Goal: Information Seeking & Learning: Learn about a topic

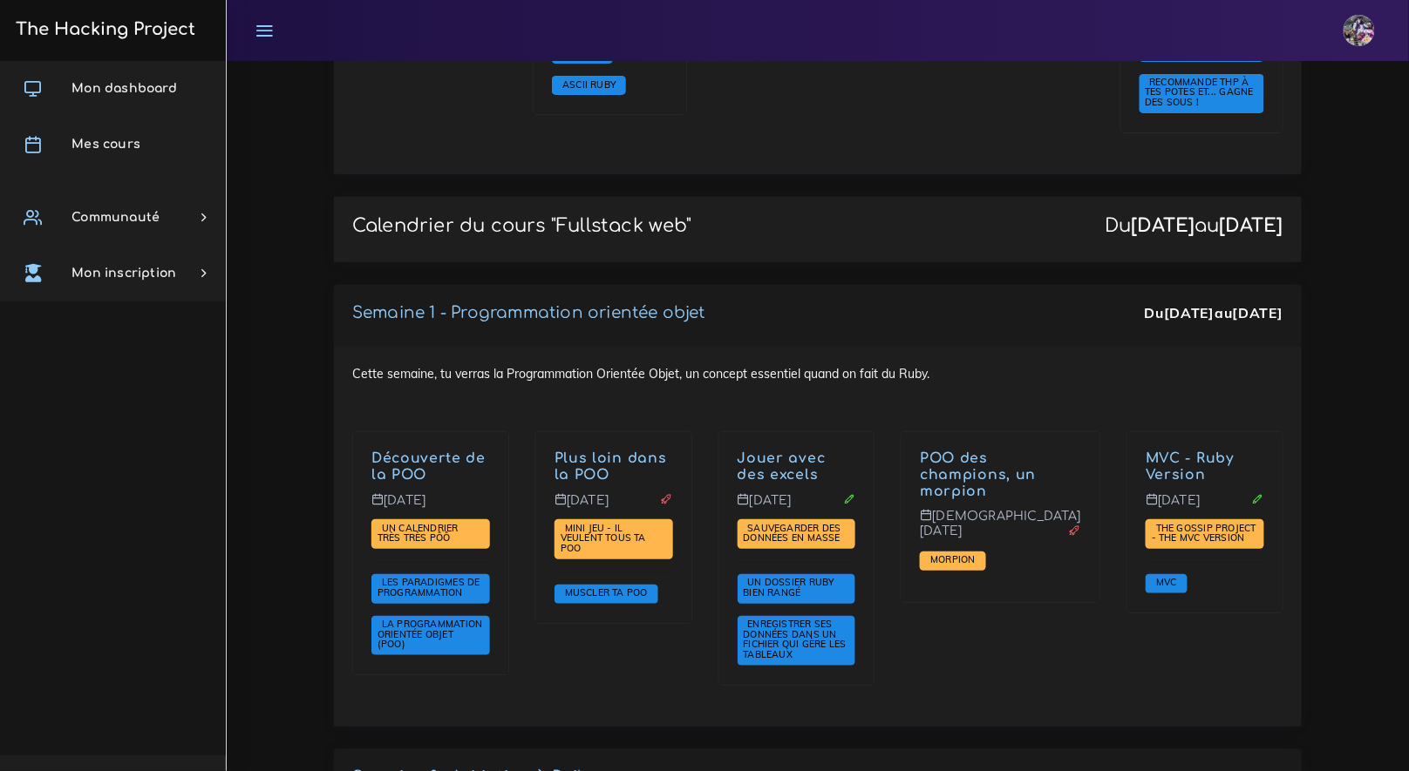
scroll to position [2417, 0]
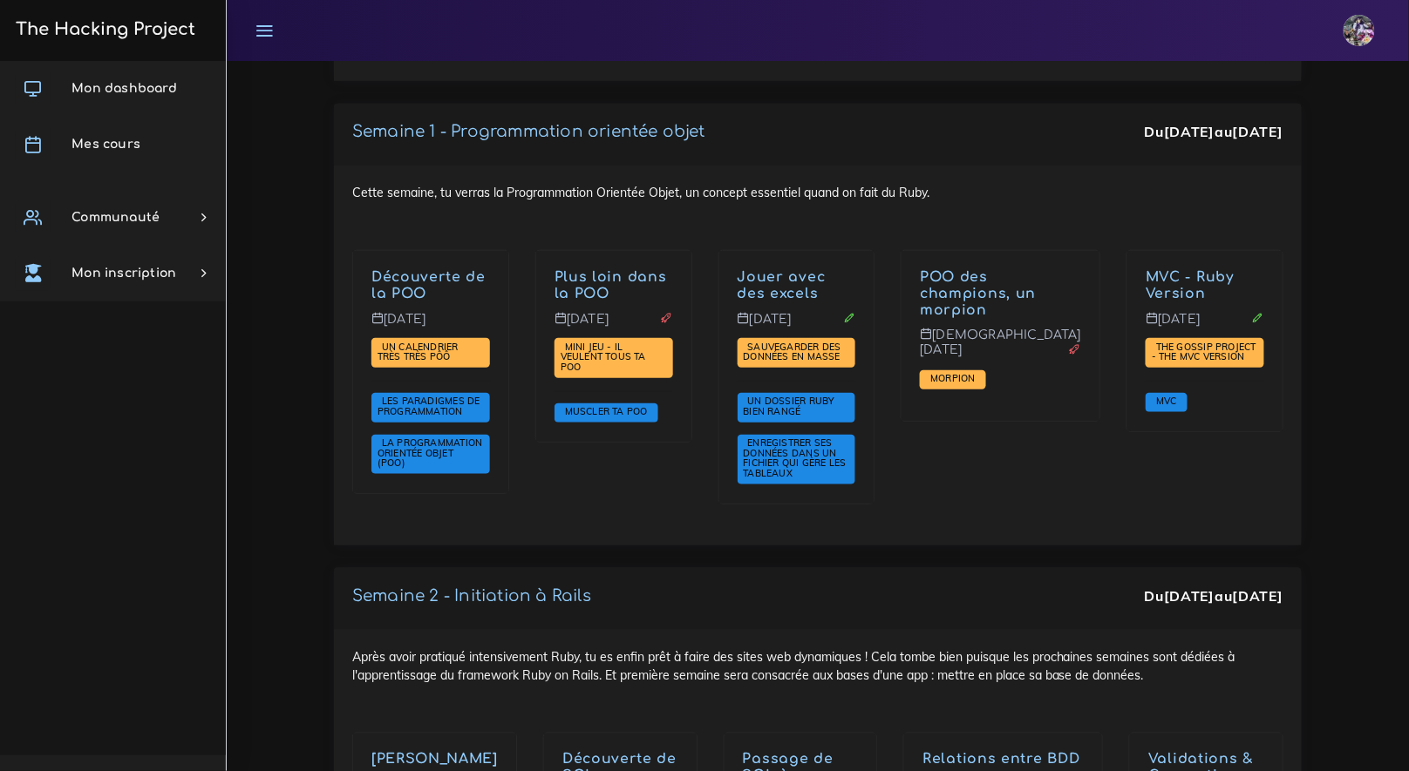
click at [173, 35] on h3 "The Hacking Project" at bounding box center [102, 29] width 185 height 19
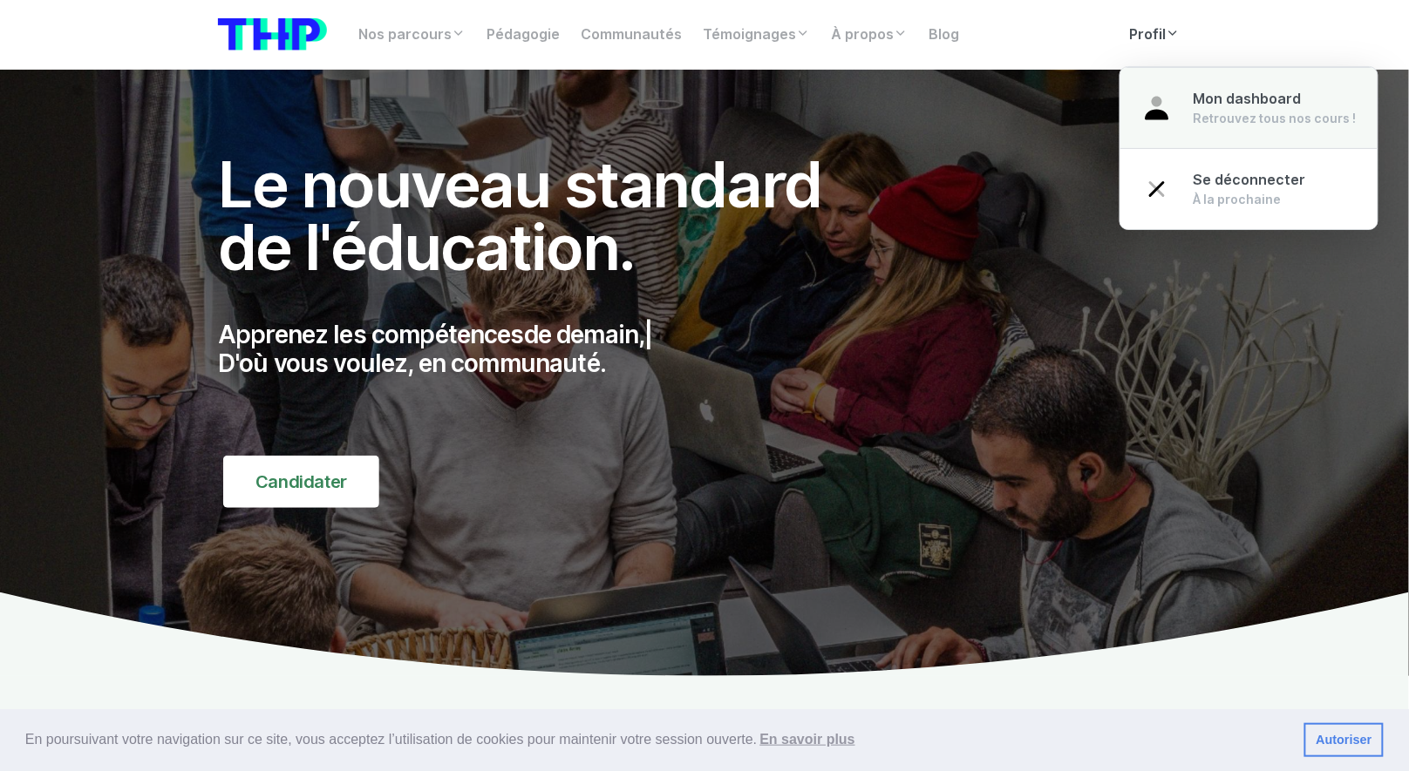
click at [1209, 110] on div "Retrouvez tous nos cours !" at bounding box center [1274, 118] width 163 height 17
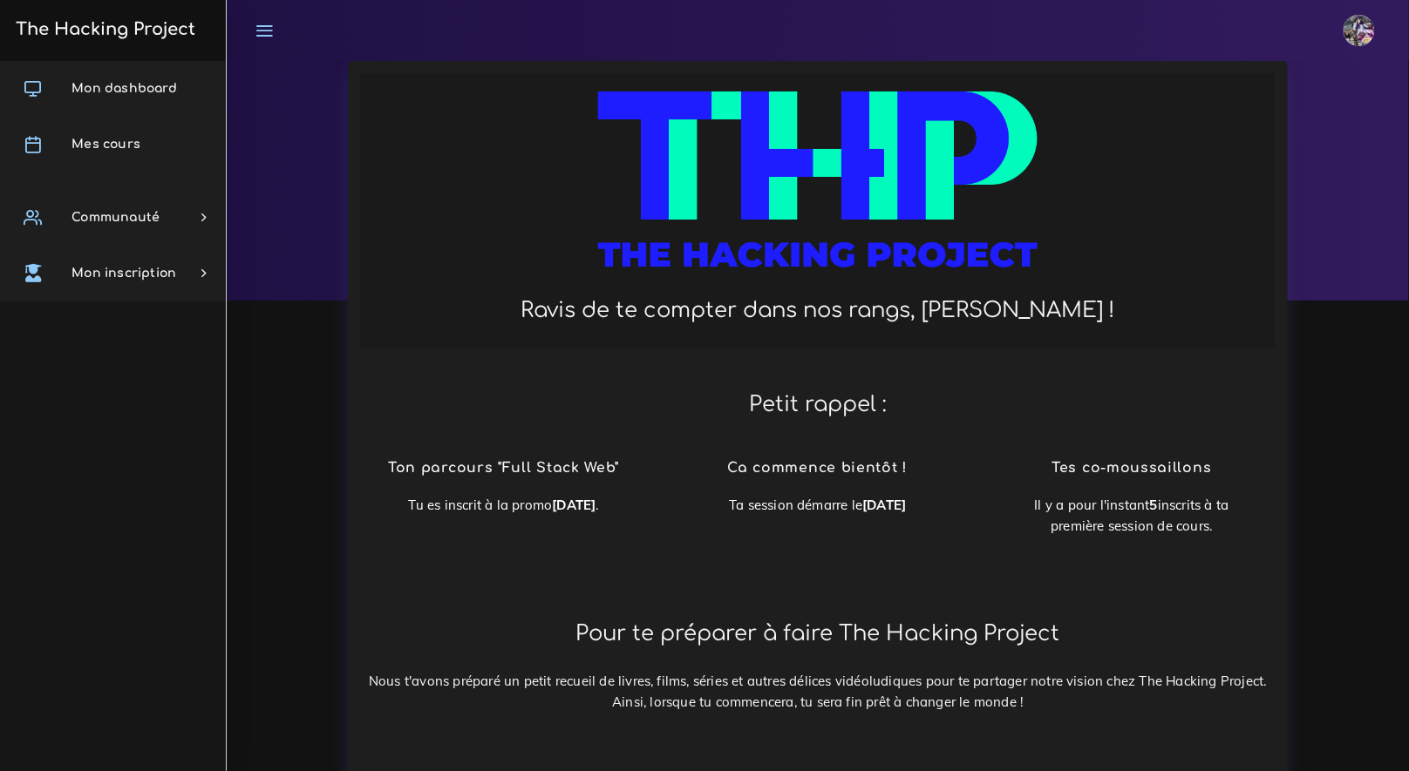
click at [279, 45] on link at bounding box center [264, 30] width 44 height 61
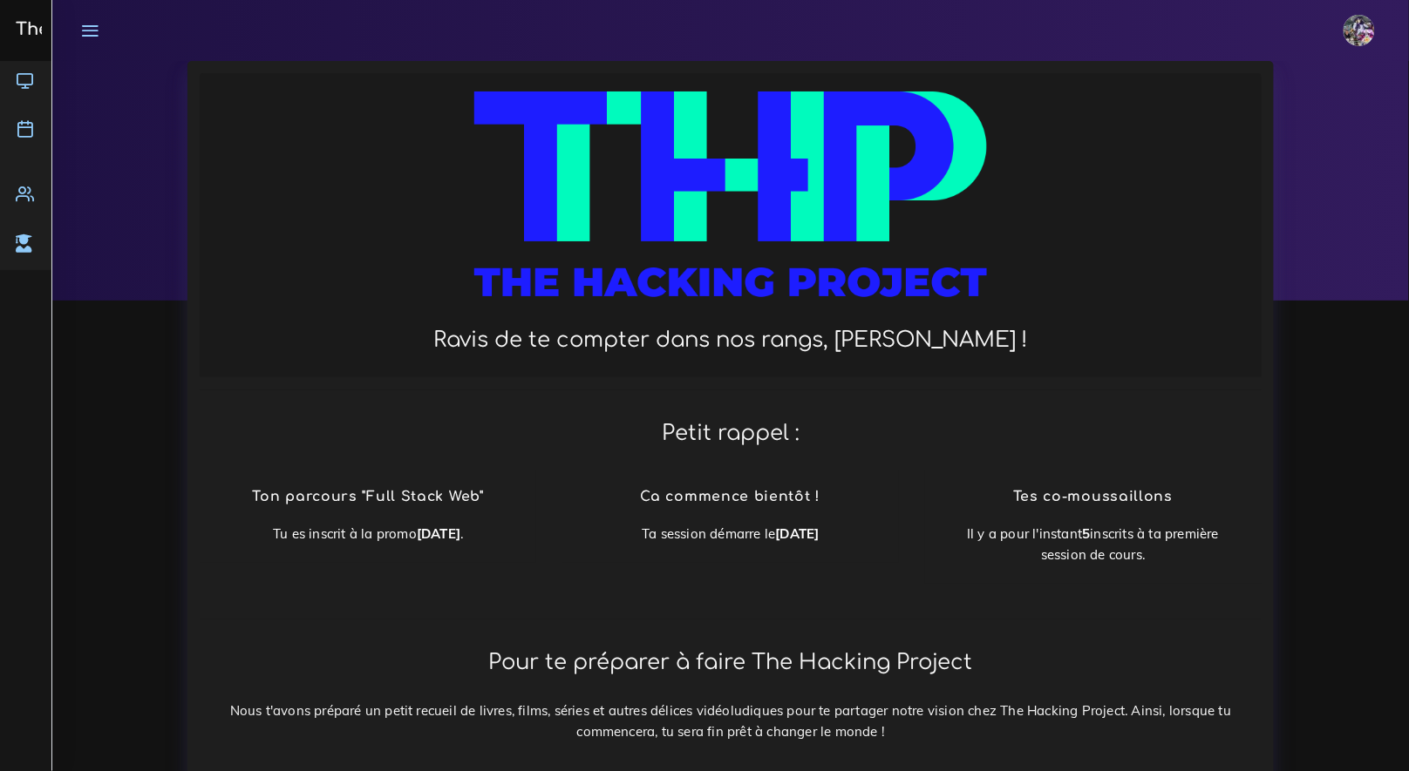
click at [48, 31] on div "The Hacking Project" at bounding box center [26, 30] width 52 height 61
click at [37, 29] on h3 "The Hacking Project" at bounding box center [102, 29] width 185 height 19
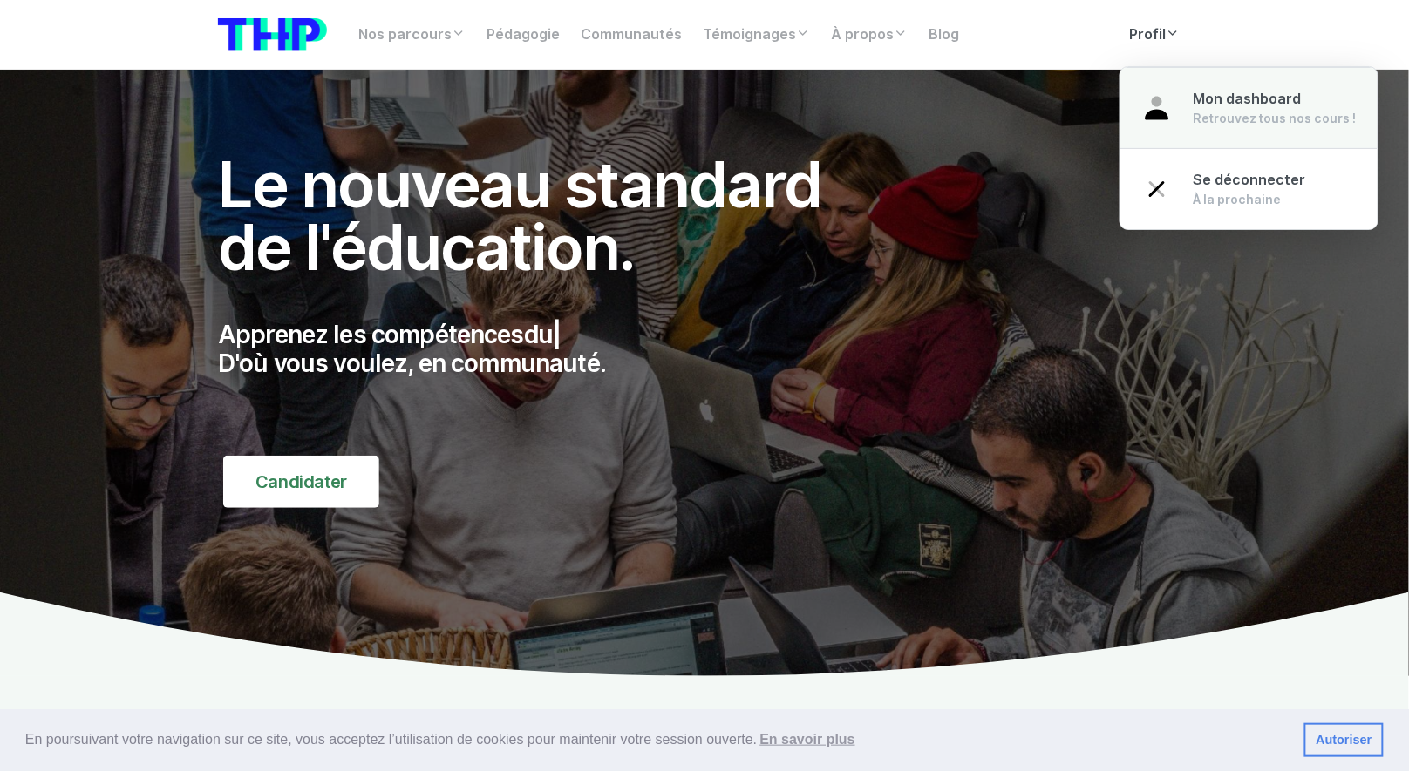
click at [1159, 104] on img at bounding box center [1156, 107] width 31 height 31
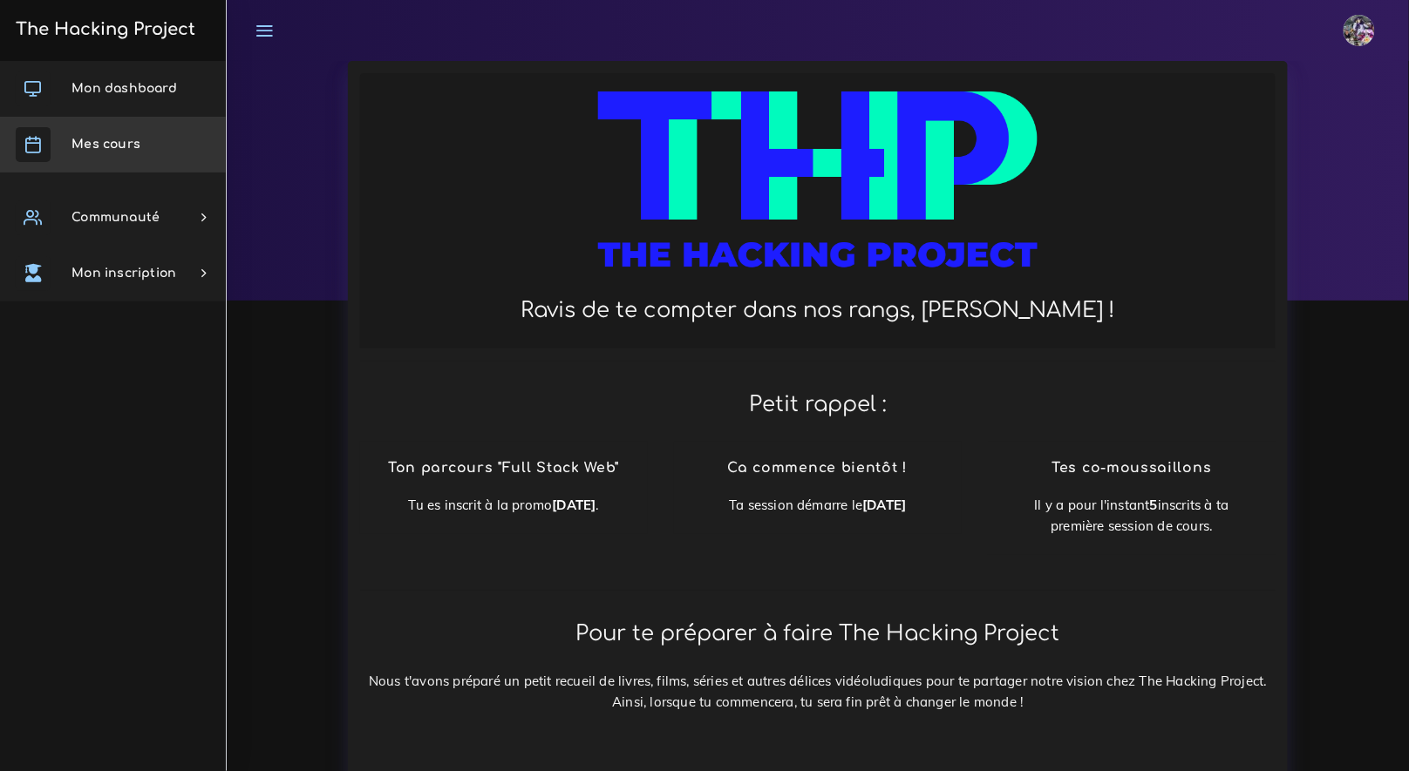
click at [126, 161] on link "Mes cours" at bounding box center [113, 145] width 226 height 56
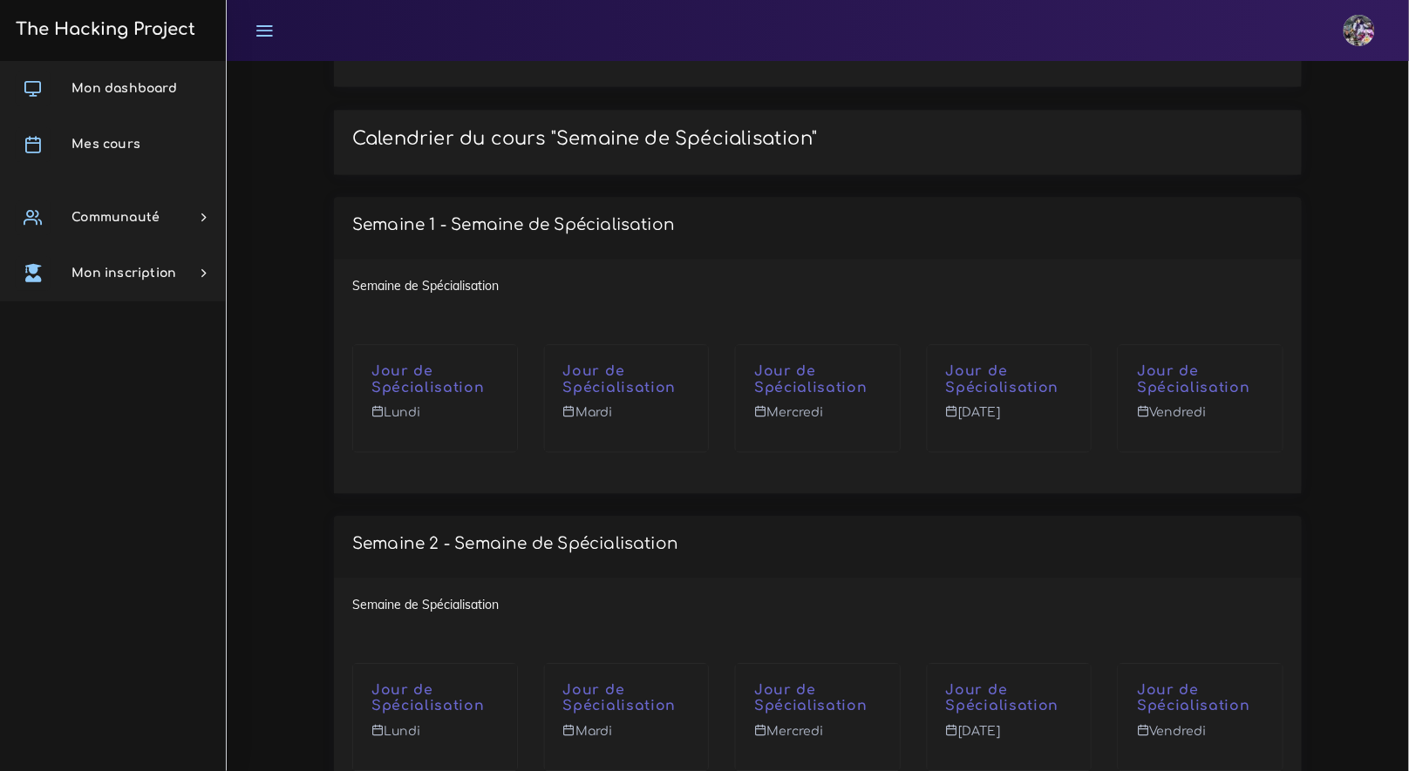
scroll to position [7159, 0]
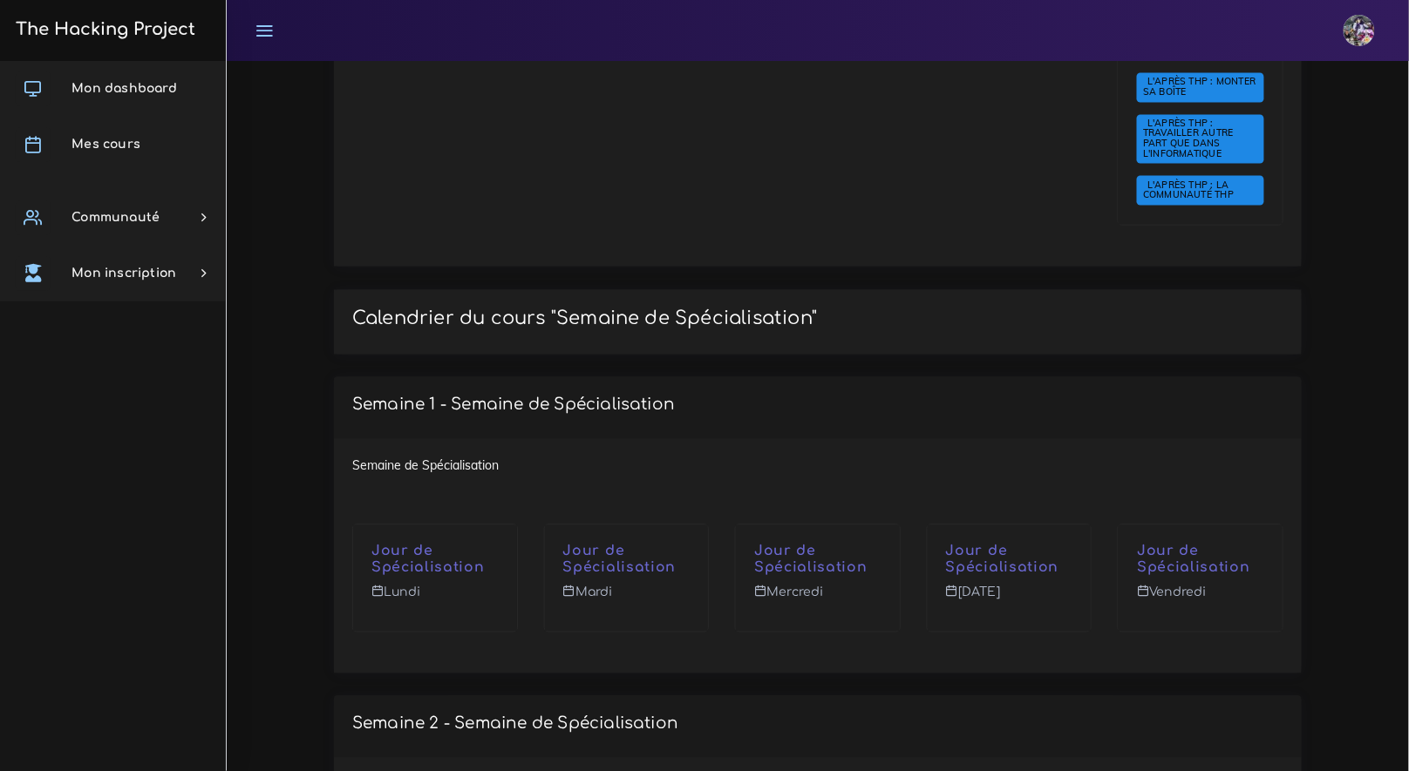
click at [492, 396] on p "Semaine 1 - Semaine de Spécialisation" at bounding box center [513, 405] width 323 height 19
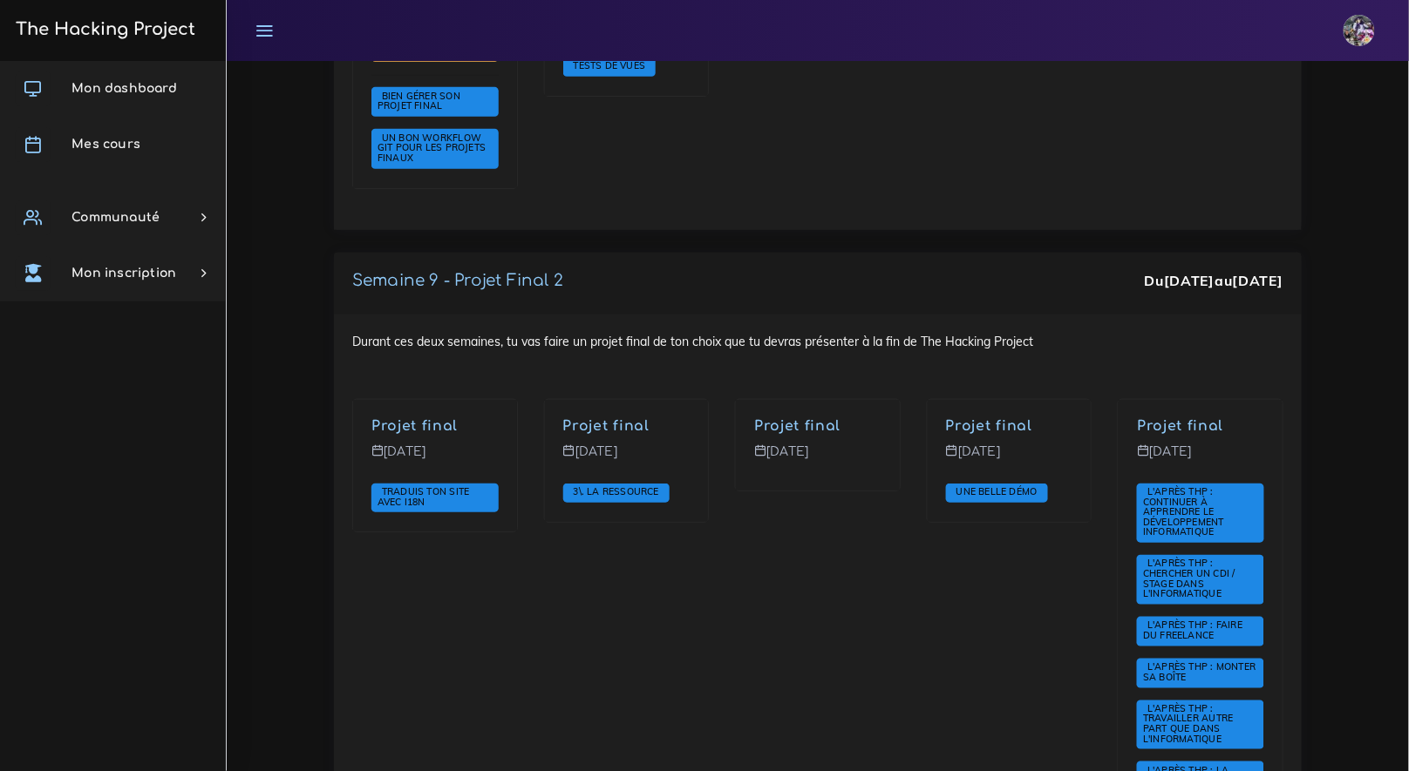
scroll to position [6414, 0]
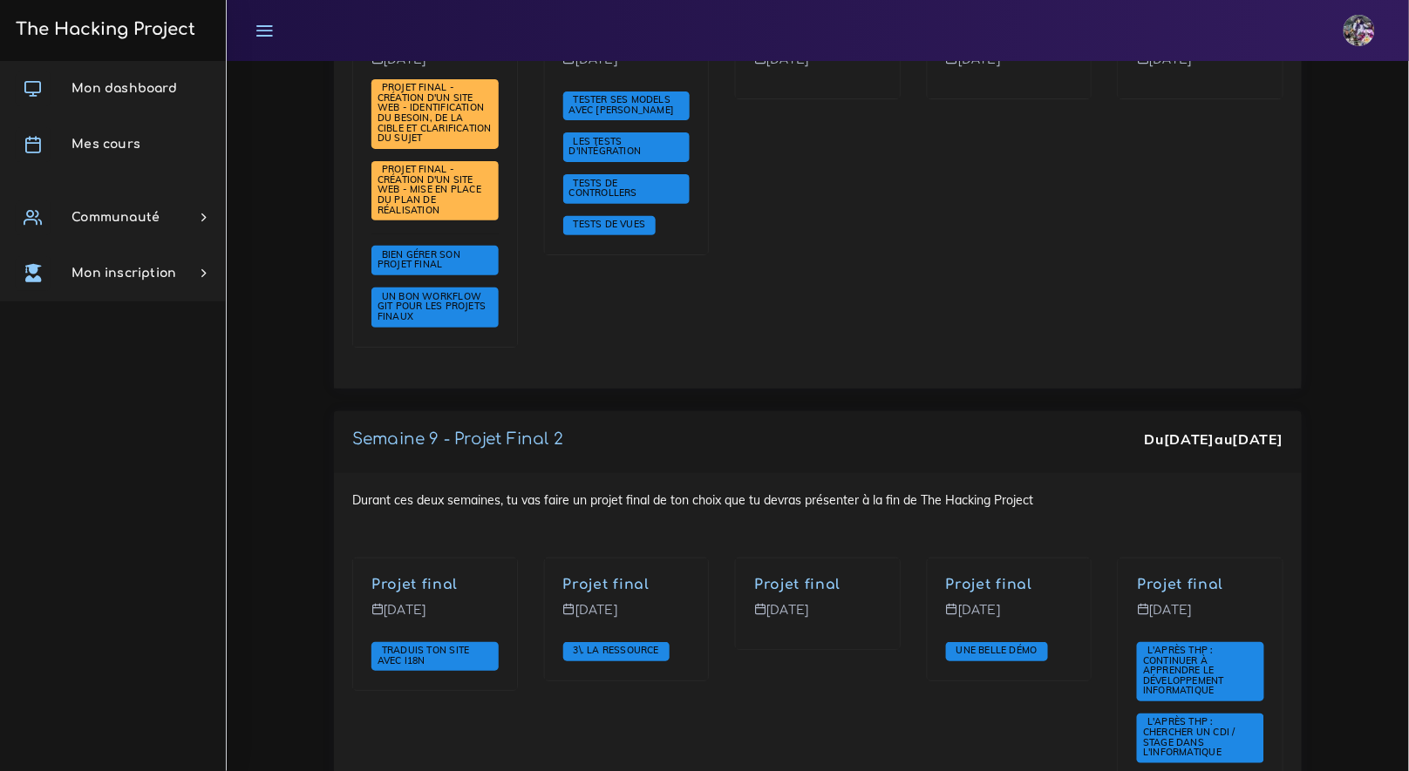
click at [1208, 431] on strong "[DATE]" at bounding box center [1189, 439] width 51 height 17
drag, startPoint x: 1264, startPoint y: 325, endPoint x: 1274, endPoint y: 325, distance: 9.6
click at [1267, 431] on strong "[DATE]" at bounding box center [1258, 439] width 51 height 17
click at [1286, 411] on div "Semaine 9 - Projet Final 2 Du [DATE] au [DATE]" at bounding box center [818, 442] width 968 height 62
drag, startPoint x: 1282, startPoint y: 322, endPoint x: 1107, endPoint y: 314, distance: 175.4
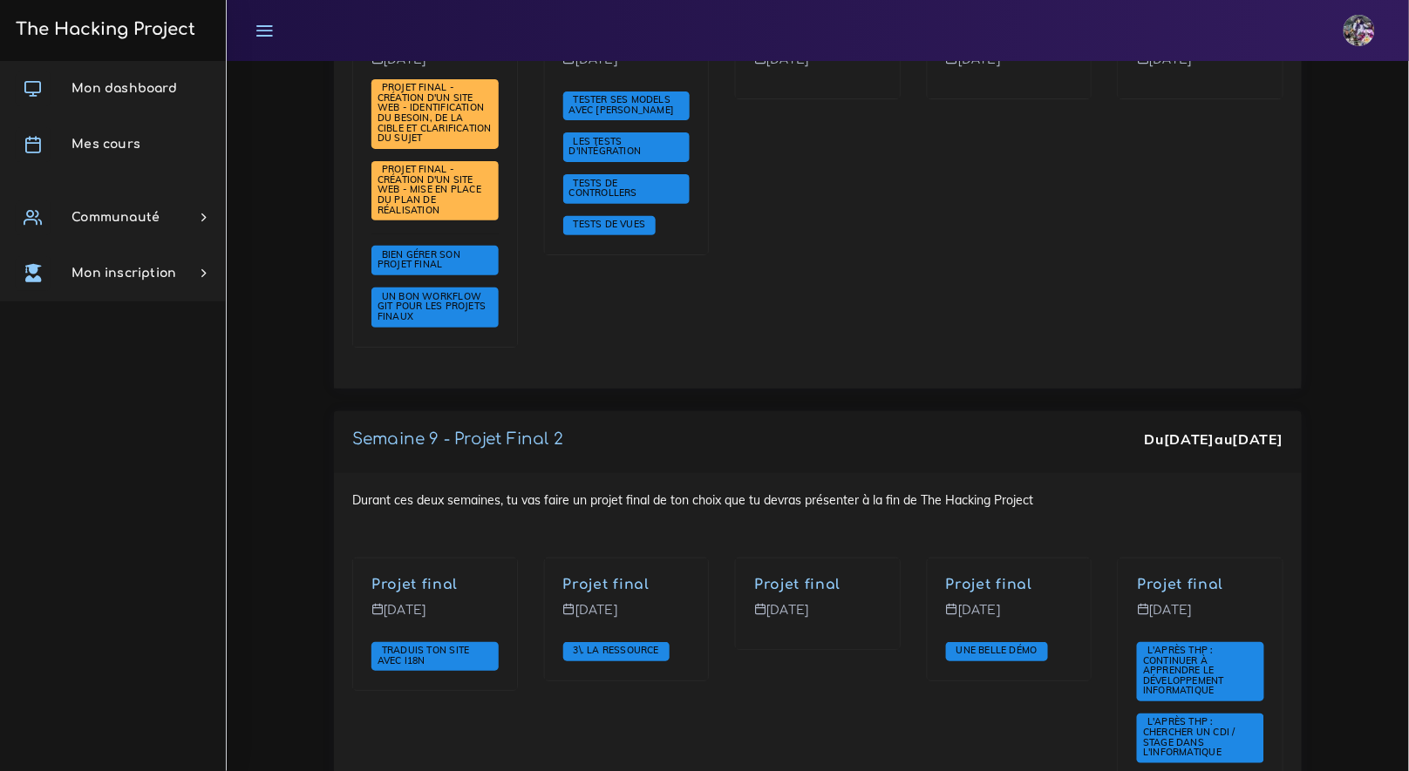
click at [1109, 430] on div "Semaine 9 - Projet Final 2 Du [DATE] au [DATE]" at bounding box center [817, 442] width 931 height 25
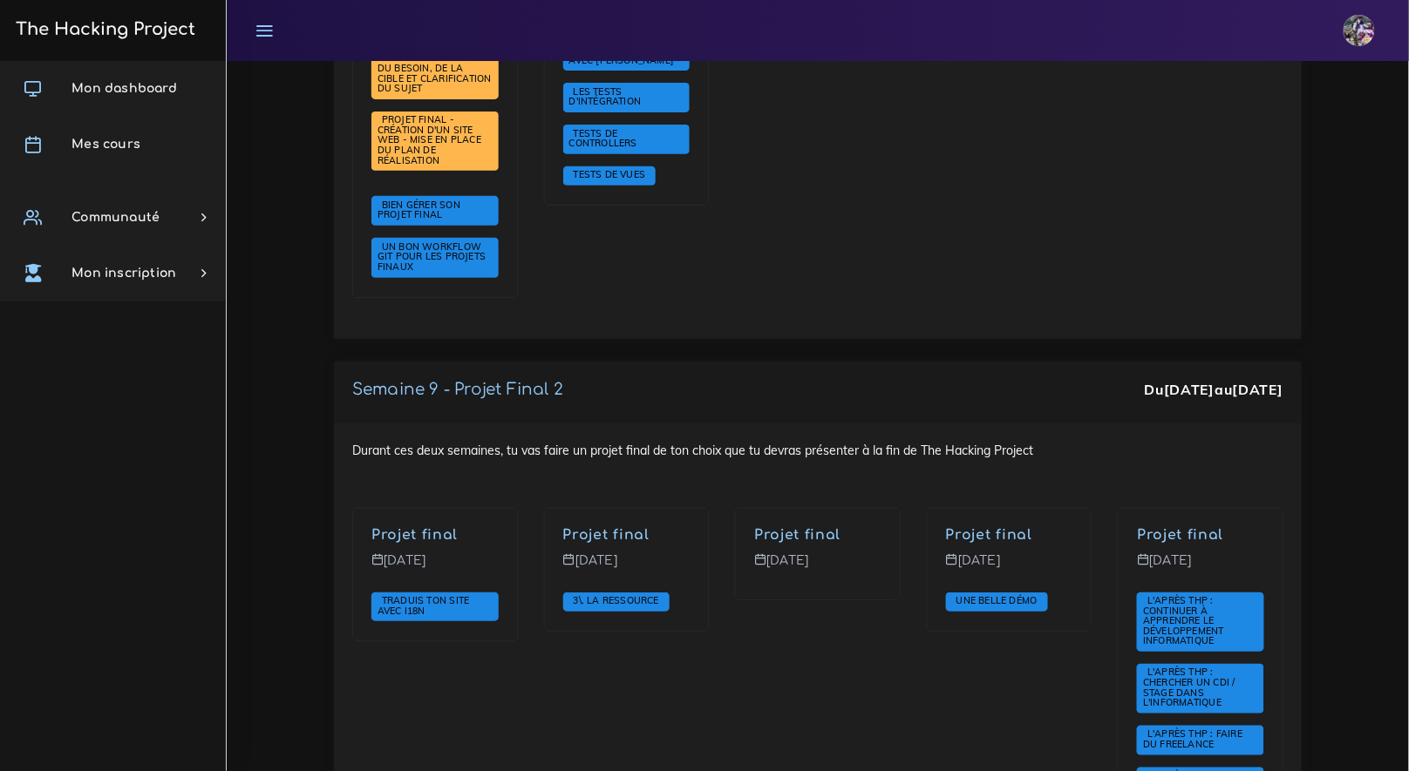
scroll to position [6425, 0]
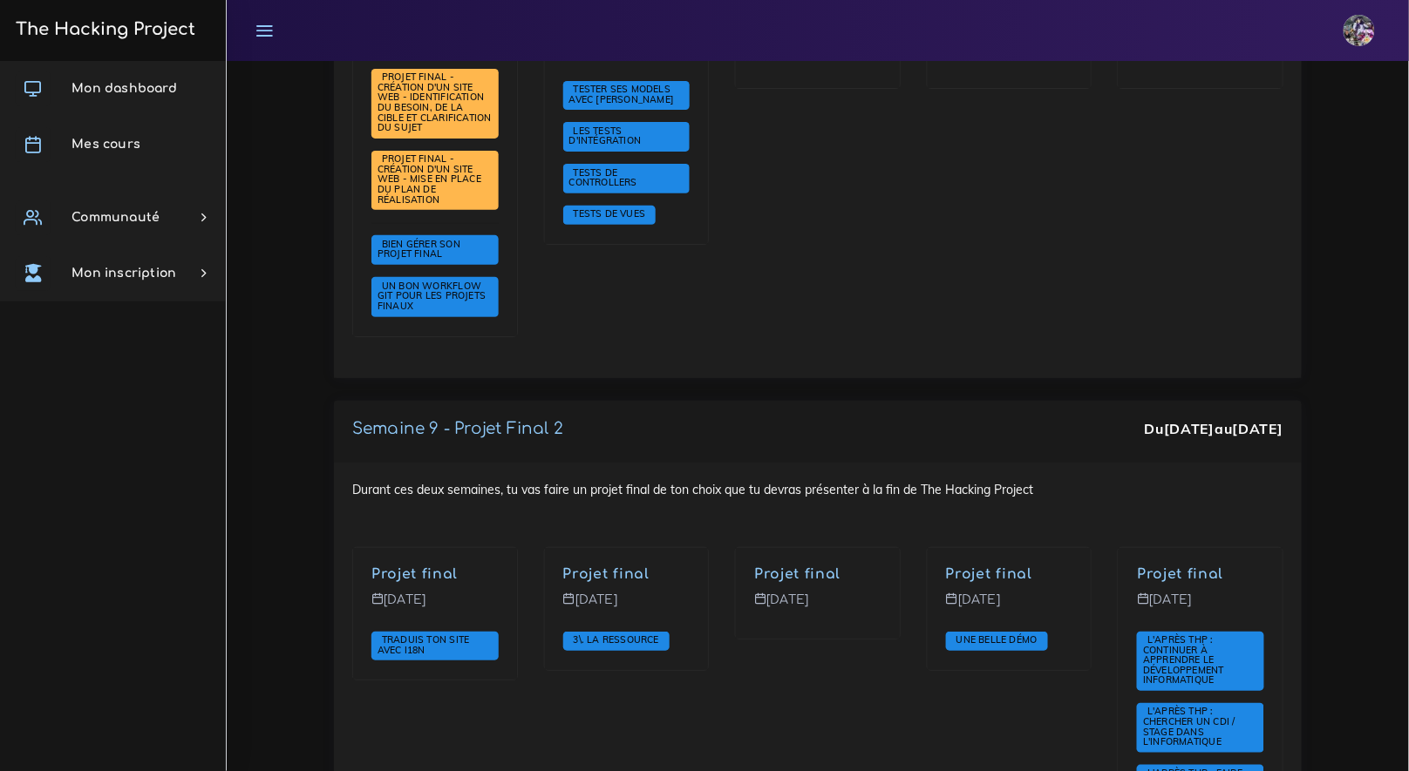
click at [1231, 463] on div "Durant ces deux semaines, tu vas faire un projet final de ton choix que tu devr…" at bounding box center [818, 732] width 968 height 538
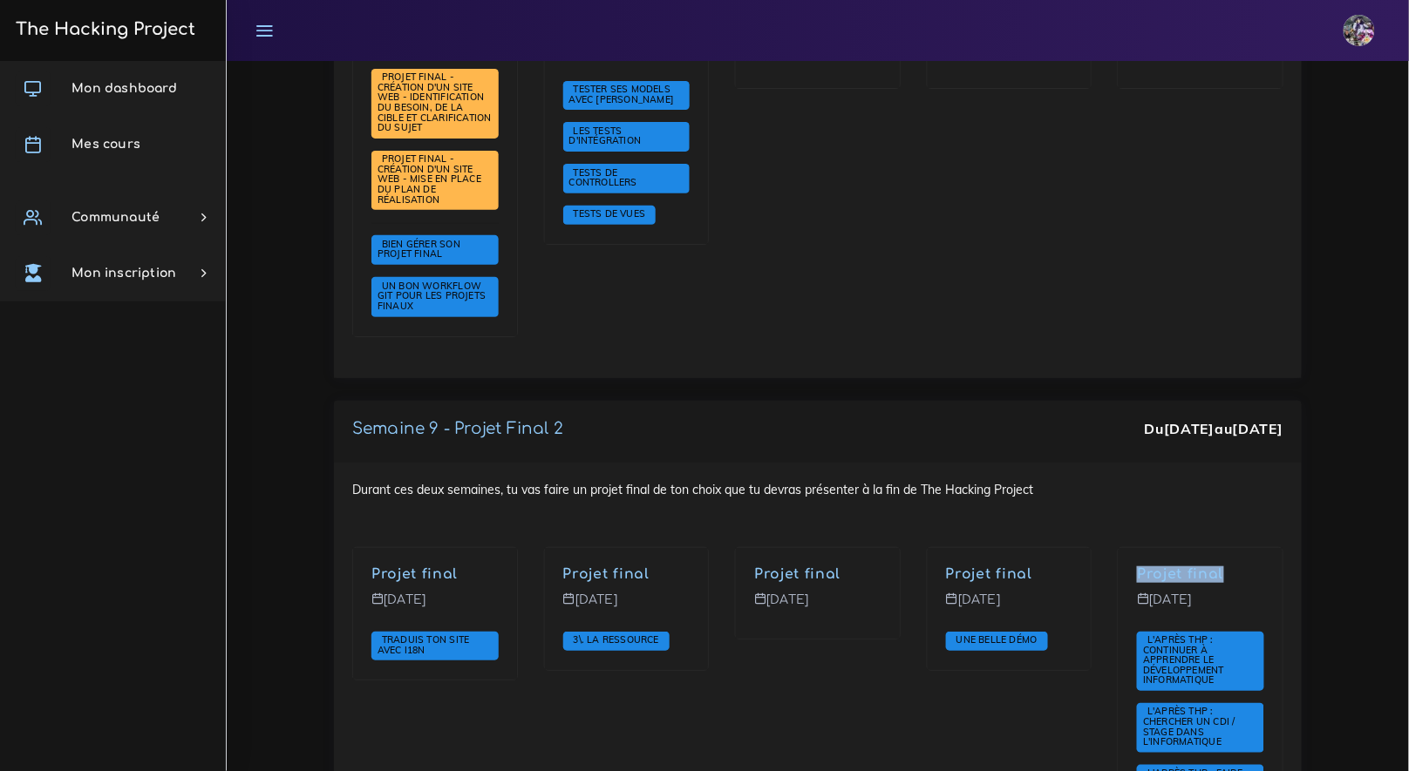
click at [1229, 463] on div "Durant ces deux semaines, tu vas faire un projet final de ton choix que tu devr…" at bounding box center [818, 732] width 968 height 538
click at [1227, 463] on div "Durant ces deux semaines, tu vas faire un projet final de ton choix que tu devr…" at bounding box center [818, 732] width 968 height 538
click at [1082, 463] on div "Durant ces deux semaines, tu vas faire un projet final de ton choix que tu devr…" at bounding box center [818, 732] width 968 height 538
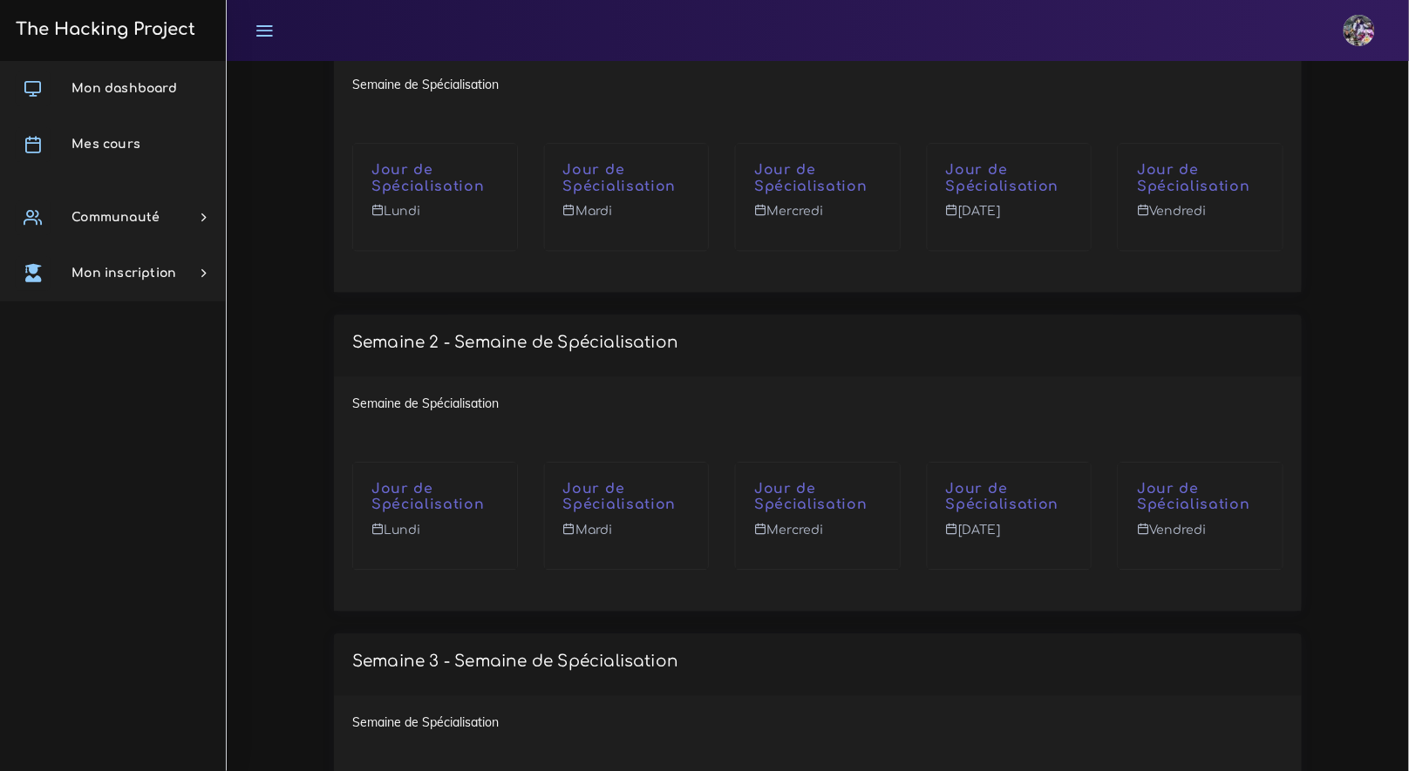
scroll to position [7622, 0]
